Goal: Complete application form: Complete application form

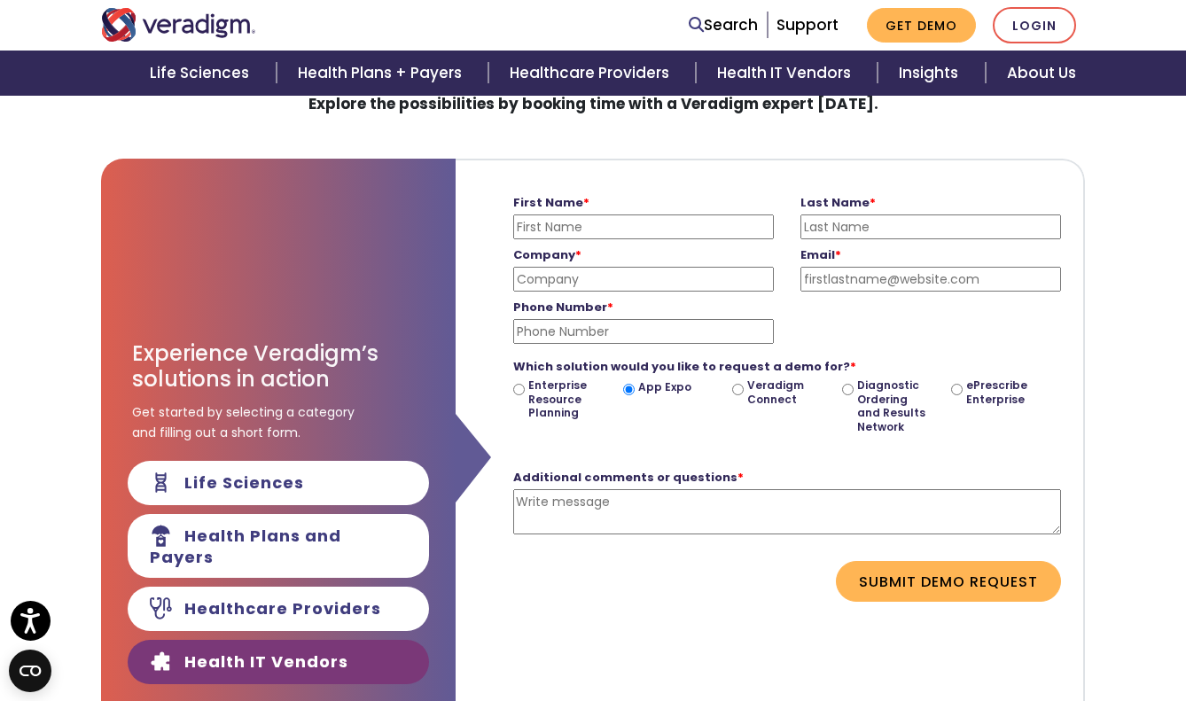
click at [647, 509] on textarea "Additional comments or questions *" at bounding box center [787, 511] width 548 height 45
paste textarea "Dear Veradigm Team, I’m reaching out from Oneline Health, part of the Gold Tier…"
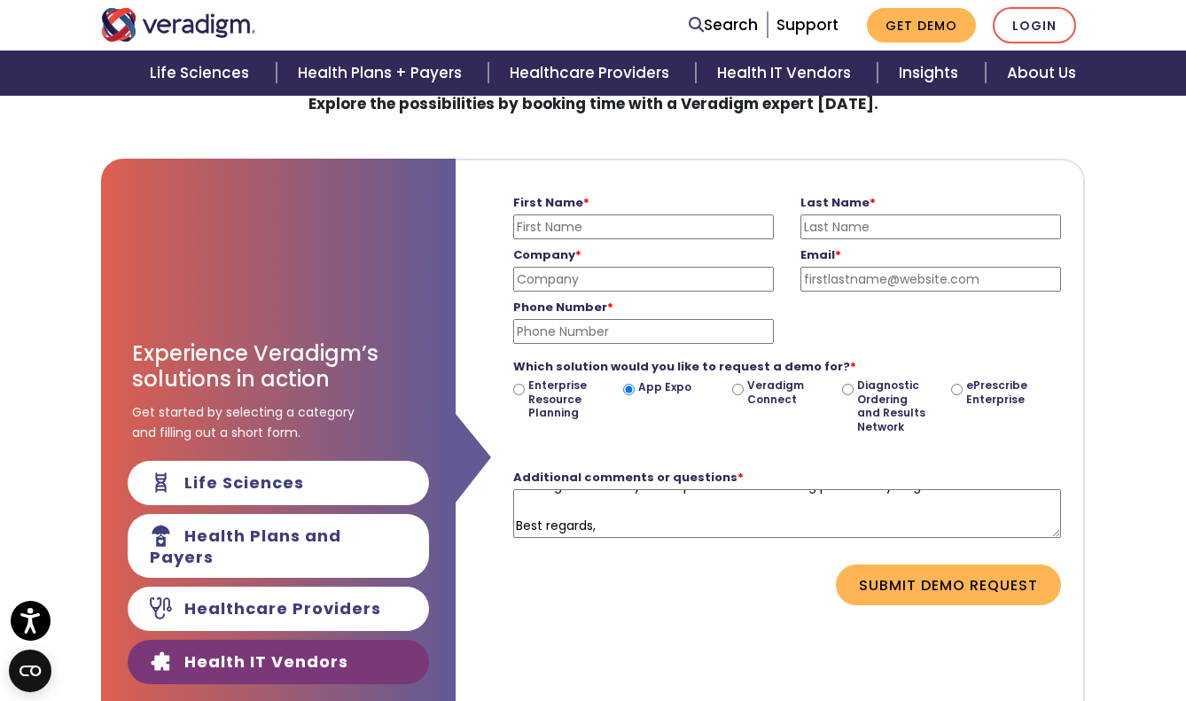
scroll to position [234, 0]
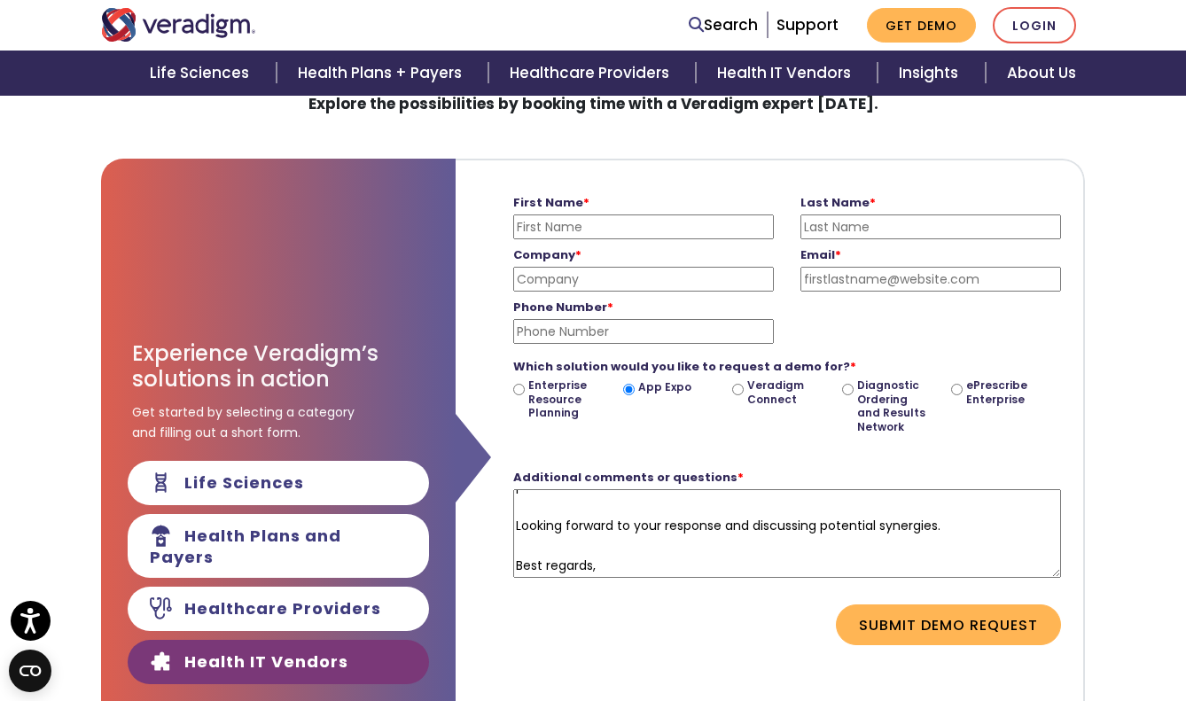
drag, startPoint x: 1056, startPoint y: 528, endPoint x: 1059, endPoint y: 726, distance: 197.7
click at [1059, 540] on html "Accessibility Screen-Reader Guide, Feedback, and Issue Reporting | New window T…" at bounding box center [593, 189] width 1186 height 701
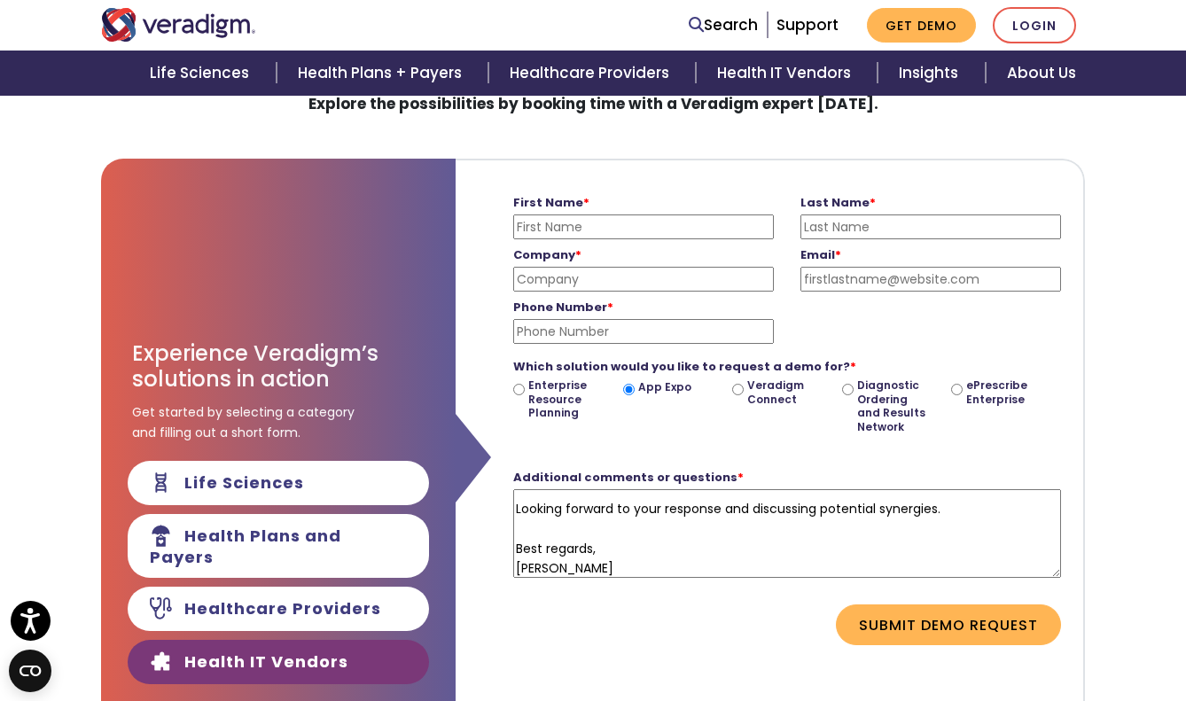
paste textarea "a Gold Tier Partner integrated with Veradigm EHR. We’re excited to be going liv…"
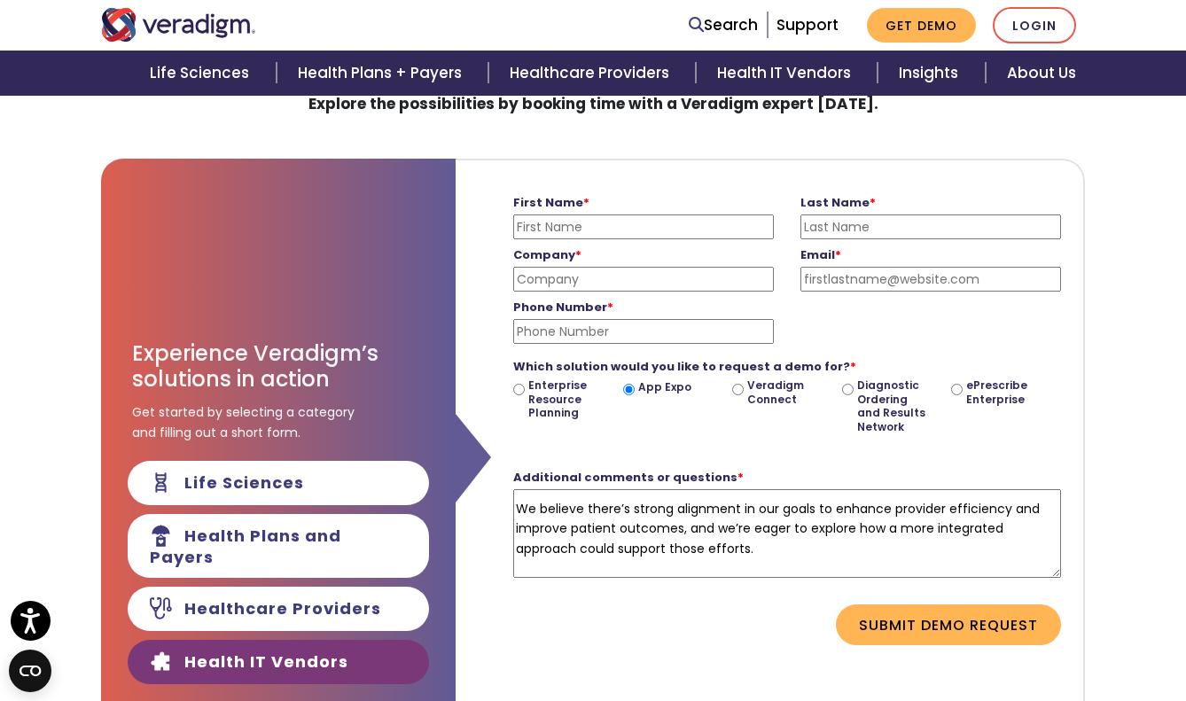
scroll to position [330, 0]
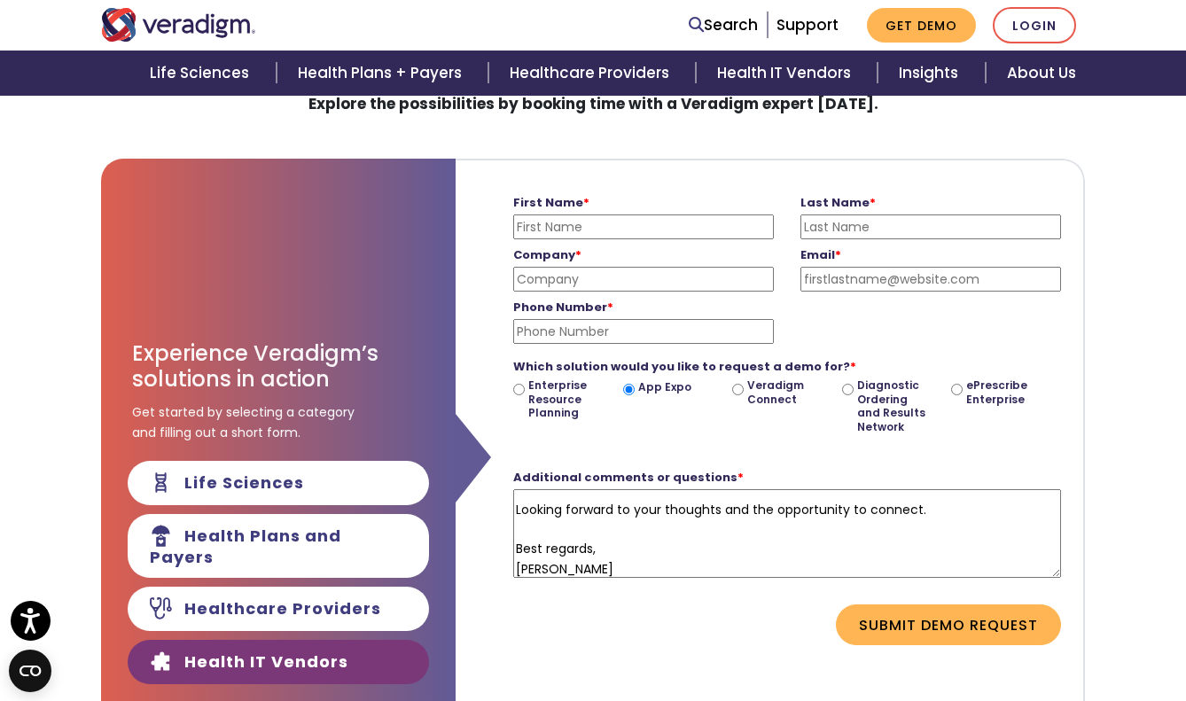
type textarea "Dear Veradigm Team, I’m reaching out from Oneline Health, a Gold Tier Partner i…"
click at [589, 231] on input "First Name *" at bounding box center [643, 227] width 261 height 25
type input "Karanvir"
type input "[PERSON_NAME]"
type input "[EMAIL_ADDRESS][DOMAIN_NAME]"
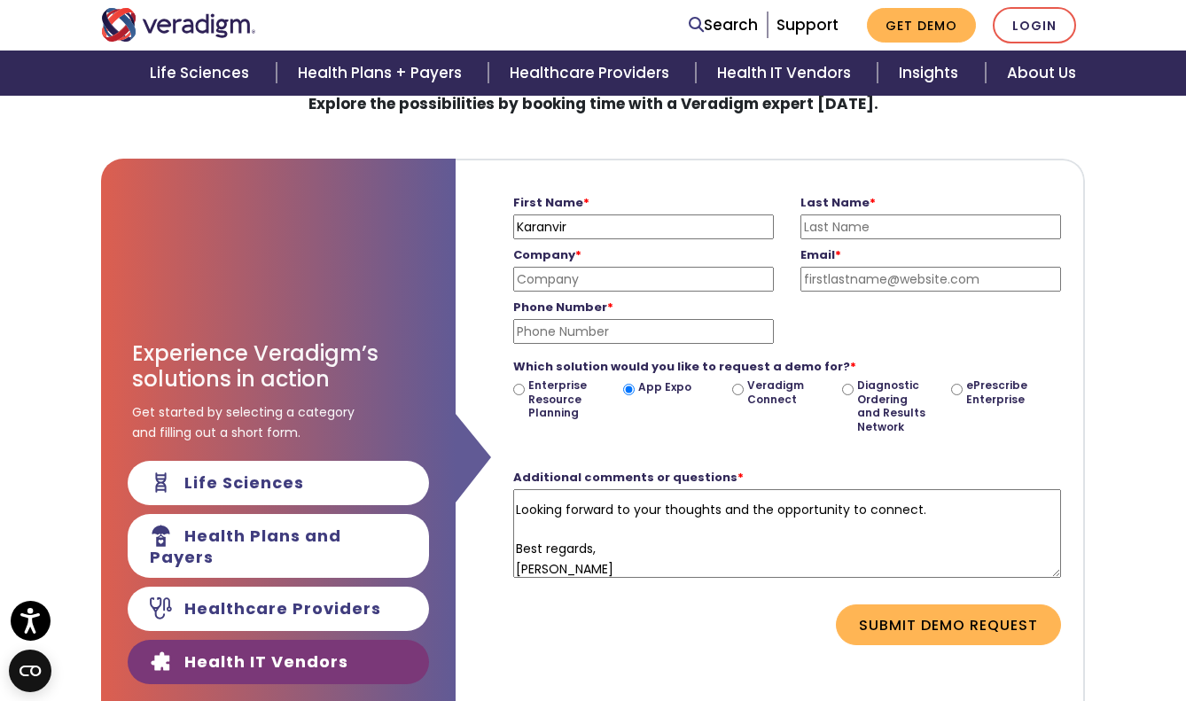
type input "2165093903"
type input "Karan"
click at [827, 280] on input "[EMAIL_ADDRESS][DOMAIN_NAME]" at bounding box center [931, 279] width 261 height 25
type input "[EMAIL_ADDRESS][DOMAIN_NAME]"
click at [621, 272] on input "Company *" at bounding box center [643, 279] width 261 height 25
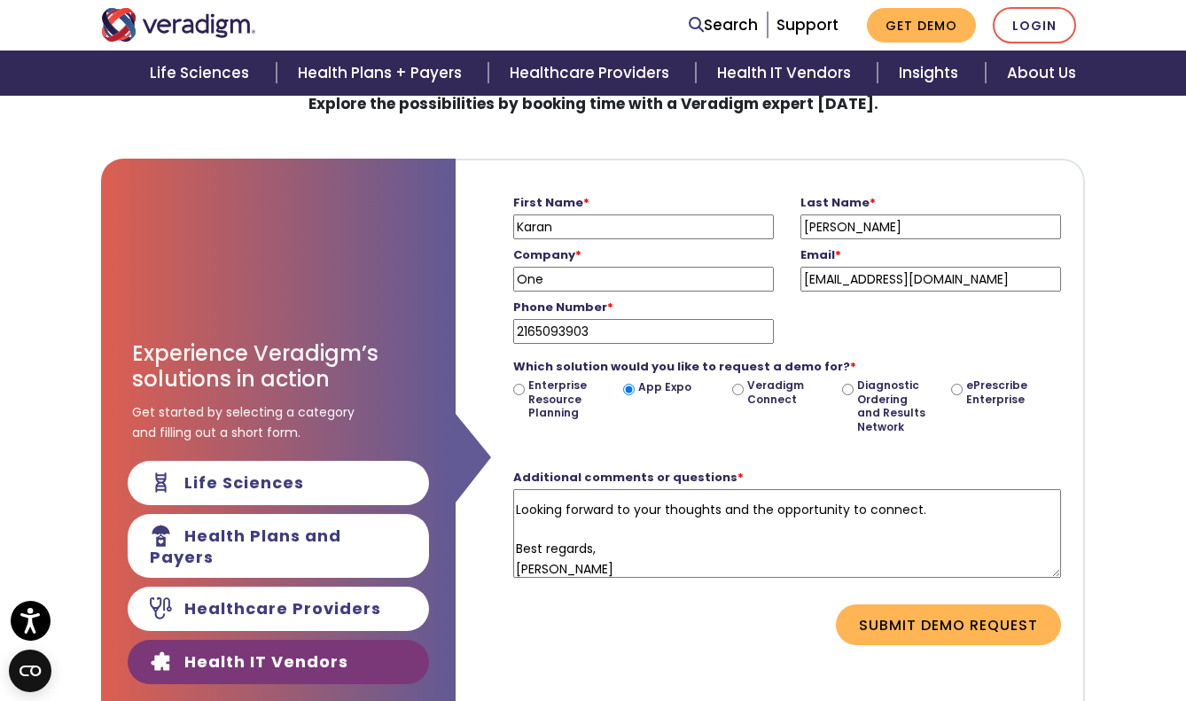
type input "OneLine Health"
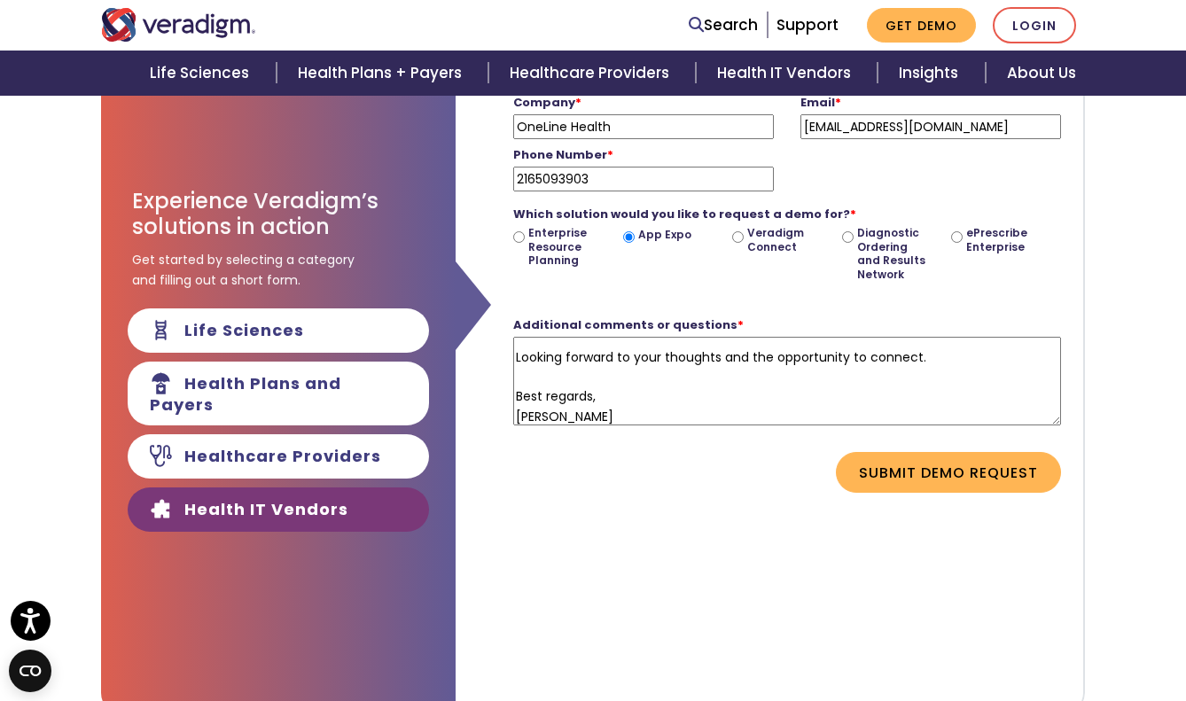
scroll to position [320, 0]
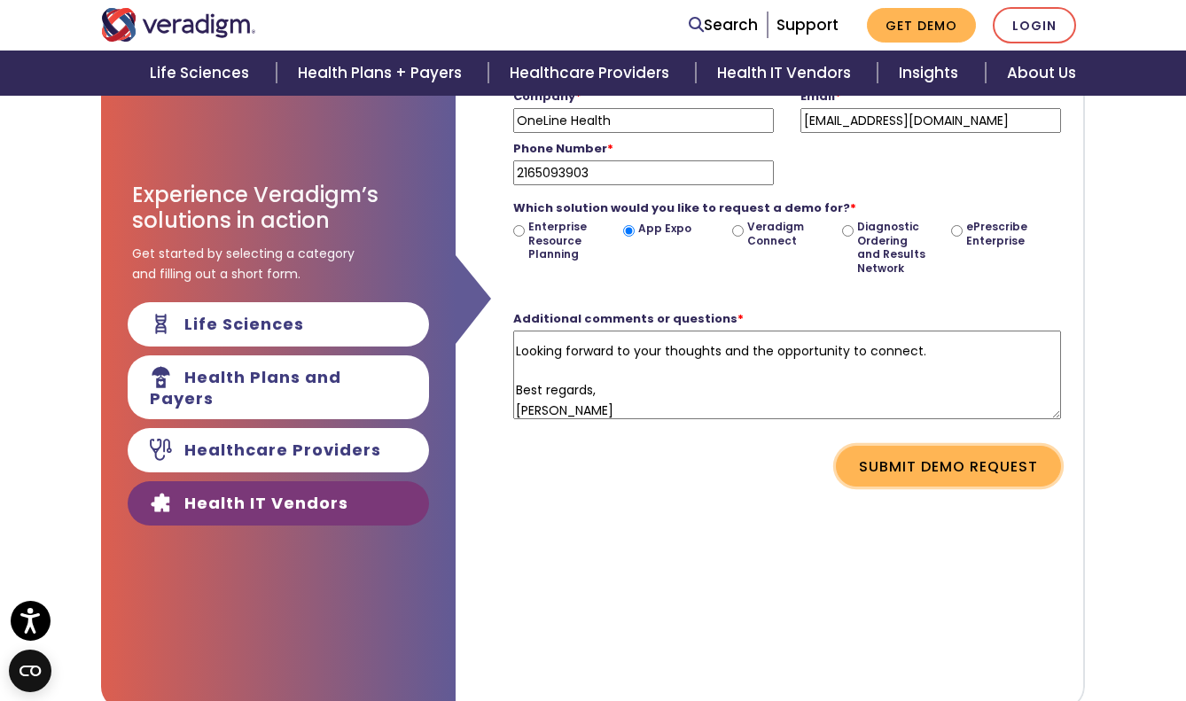
click at [958, 462] on button "Submit Demo Request" at bounding box center [948, 466] width 225 height 41
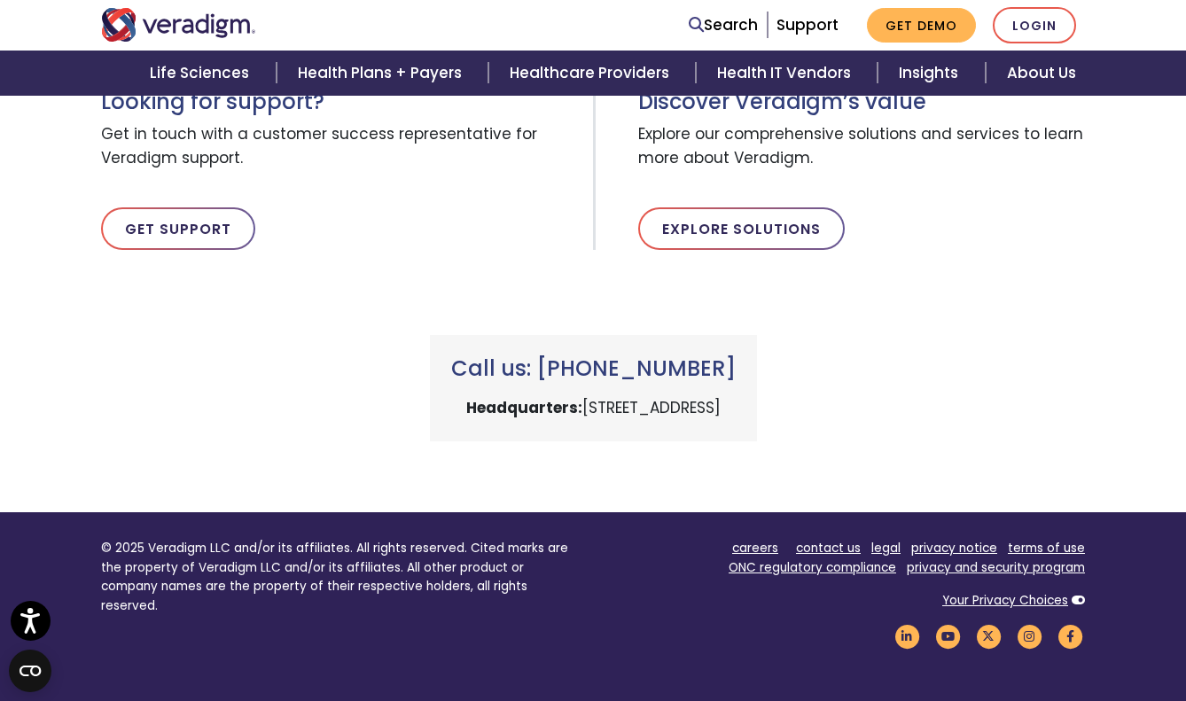
scroll to position [300, 0]
